Goal: Browse casually: Explore the website without a specific task or goal

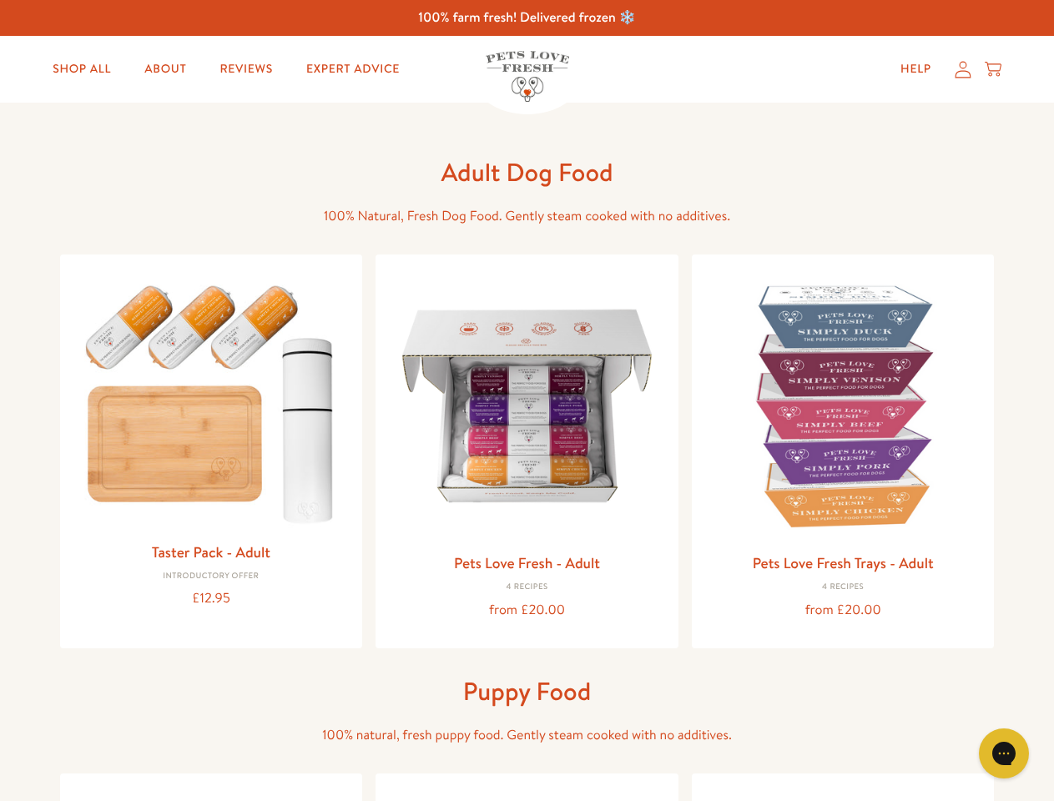
click at [1004, 753] on icon "Gorgias live chat" at bounding box center [1003, 753] width 16 height 16
